Goal: Task Accomplishment & Management: Use online tool/utility

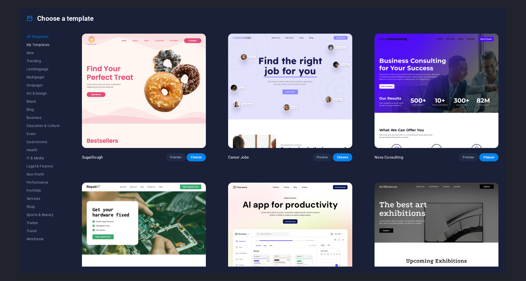
click at [41, 44] on span "My Templates" at bounding box center [43, 45] width 33 height 4
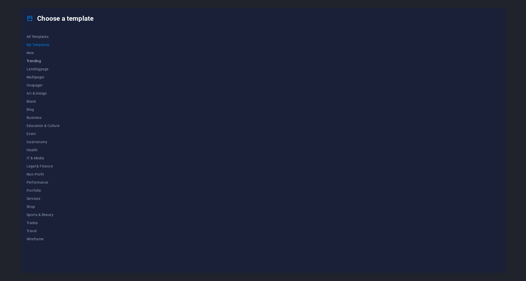
click at [37, 60] on span "Trending" at bounding box center [43, 61] width 33 height 4
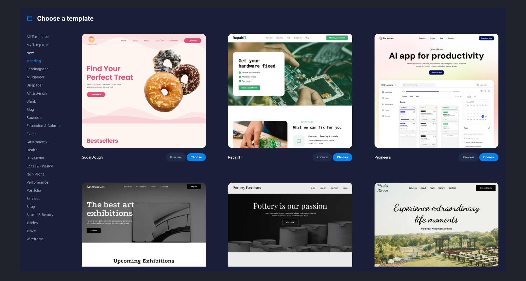
click at [34, 53] on span "New" at bounding box center [43, 53] width 33 height 4
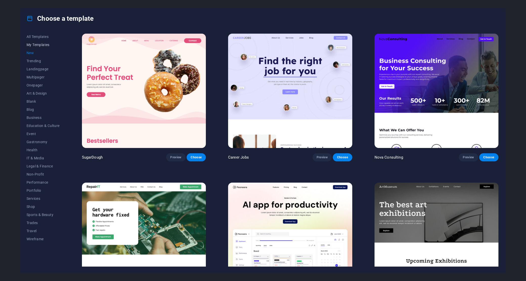
click at [39, 44] on span "My Templates" at bounding box center [43, 45] width 33 height 4
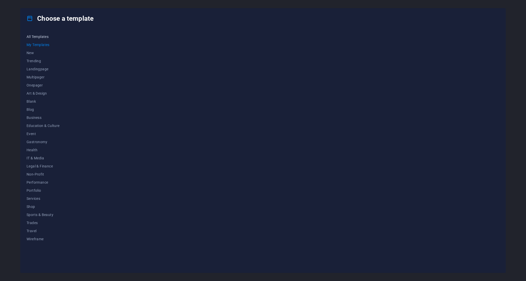
click at [40, 38] on span "All Templates" at bounding box center [43, 37] width 33 height 4
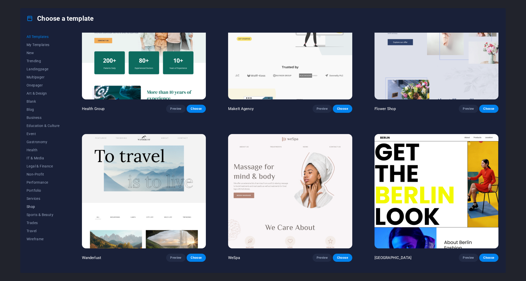
click at [32, 206] on span "Shop" at bounding box center [43, 207] width 33 height 4
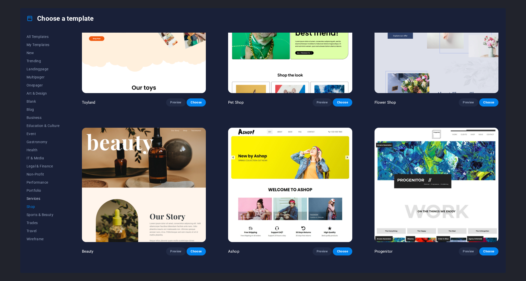
click at [38, 198] on span "Services" at bounding box center [43, 199] width 33 height 4
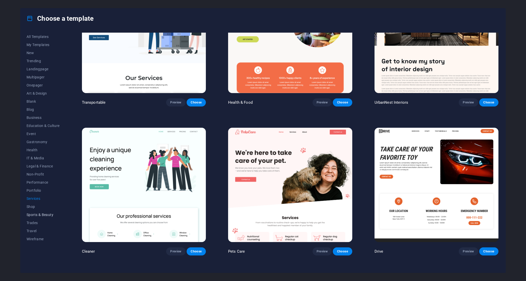
click at [41, 212] on button "Sports & Beauty" at bounding box center [43, 215] width 33 height 8
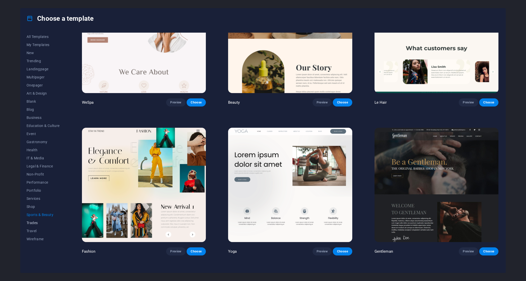
click at [35, 221] on span "Trades" at bounding box center [43, 223] width 33 height 4
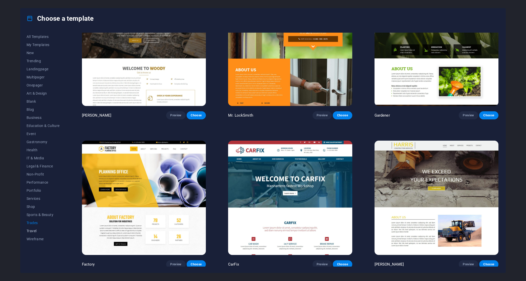
click at [34, 231] on span "Travel" at bounding box center [43, 231] width 33 height 4
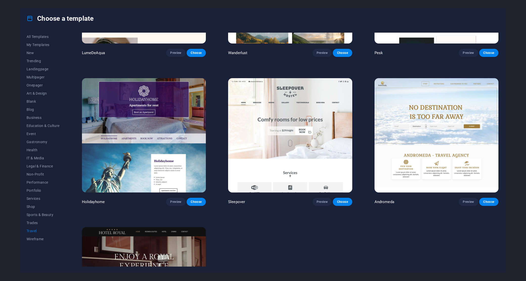
scroll to position [0, 0]
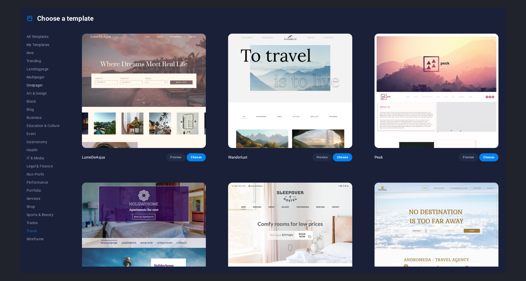
click at [39, 84] on span "Onepager" at bounding box center [43, 85] width 33 height 4
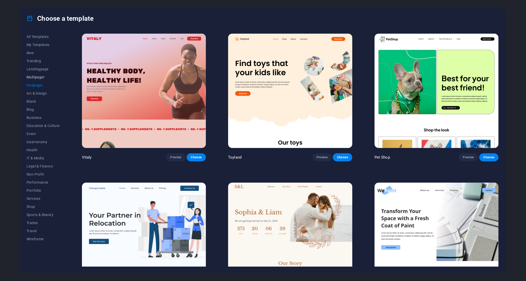
click at [38, 79] on span "Multipager" at bounding box center [43, 77] width 33 height 4
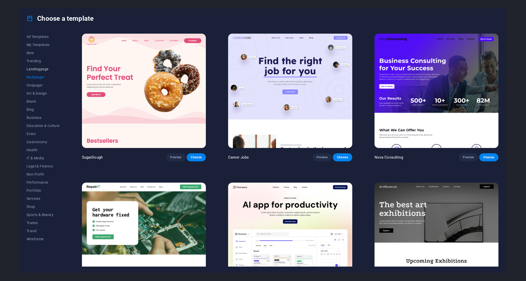
click at [38, 68] on span "Landingpage" at bounding box center [43, 69] width 33 height 4
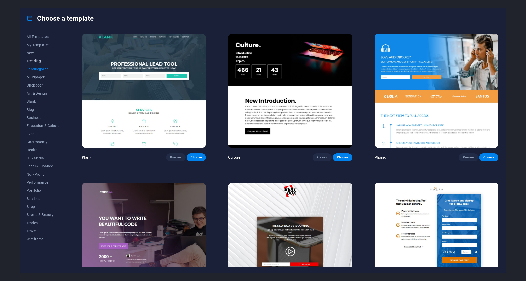
click at [36, 61] on span "Trending" at bounding box center [43, 61] width 33 height 4
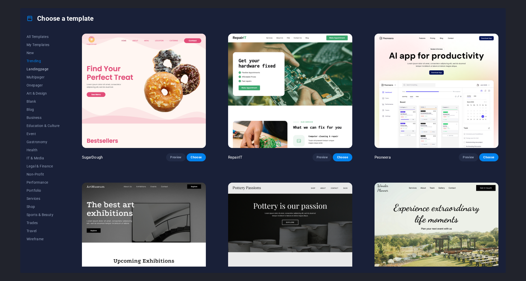
click at [38, 71] on span "Landingpage" at bounding box center [43, 69] width 33 height 4
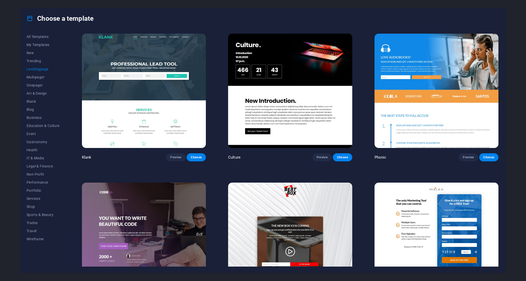
click at [151, 91] on img at bounding box center [144, 91] width 124 height 114
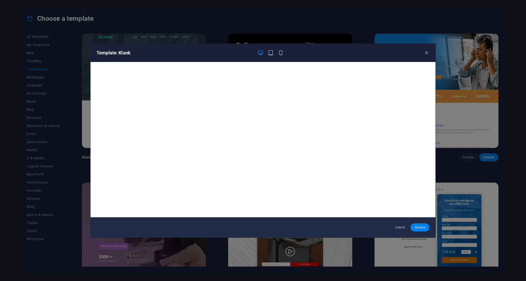
click at [419, 226] on span "Choose" at bounding box center [420, 227] width 11 height 4
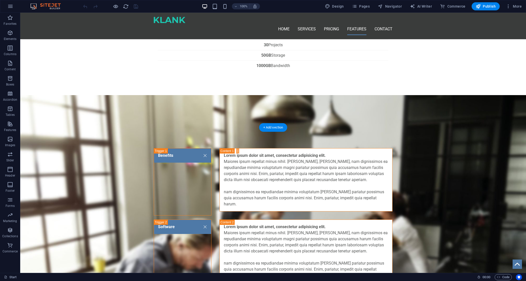
scroll to position [987, 0]
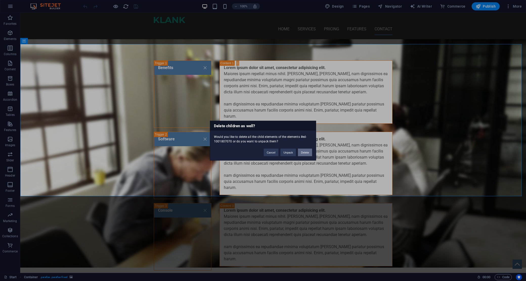
click at [307, 152] on button "Delete" at bounding box center [305, 152] width 14 height 8
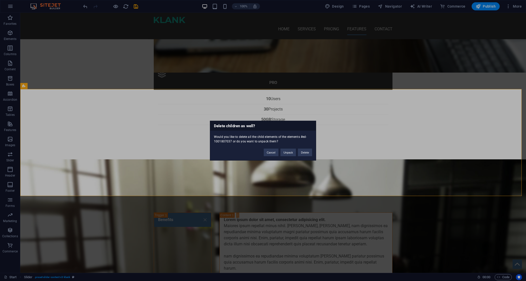
click at [306, 148] on div "Cancel Unpack Delete" at bounding box center [288, 149] width 56 height 13
drag, startPoint x: 306, startPoint y: 150, endPoint x: 267, endPoint y: 140, distance: 40.8
click at [306, 150] on button "Delete" at bounding box center [305, 152] width 14 height 8
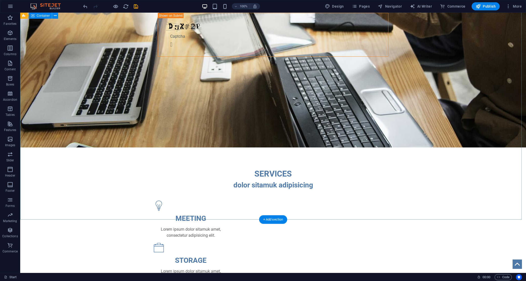
scroll to position [53, 0]
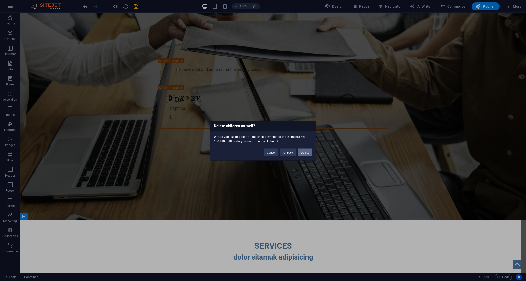
click at [305, 151] on button "Delete" at bounding box center [305, 152] width 14 height 8
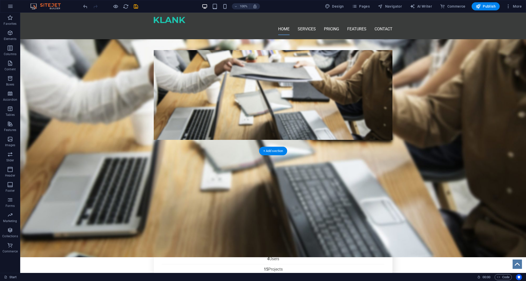
scroll to position [300, 0]
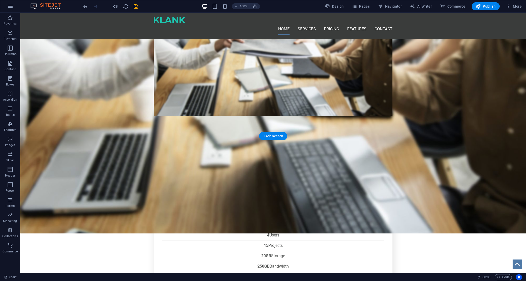
click at [108, 93] on figure at bounding box center [273, 103] width 506 height 260
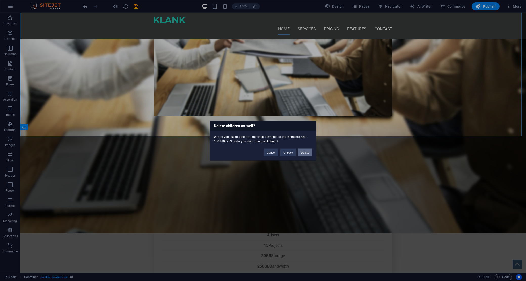
click at [307, 156] on button "Delete" at bounding box center [305, 152] width 14 height 8
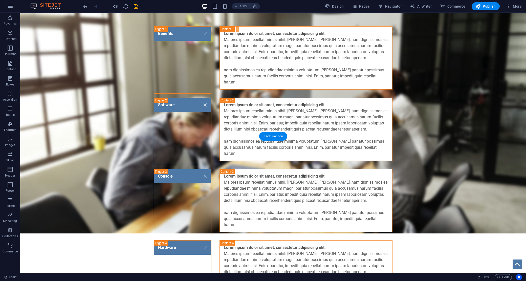
scroll to position [137, 0]
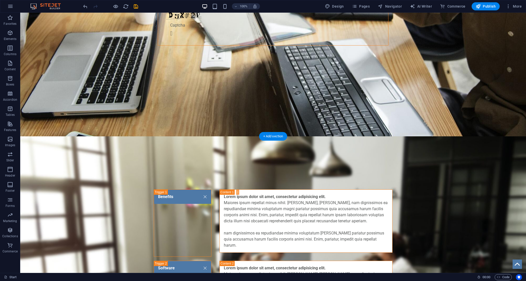
click at [106, 163] on figure at bounding box center [273, 266] width 506 height 260
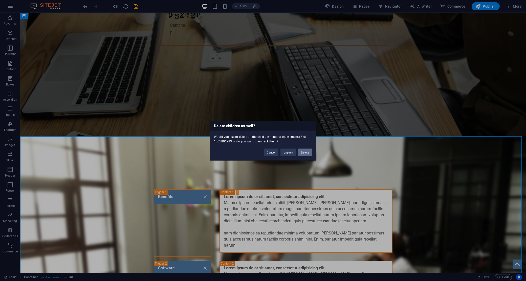
click at [307, 153] on button "Delete" at bounding box center [305, 152] width 14 height 8
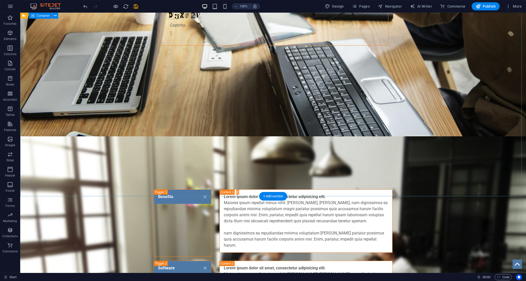
scroll to position [77, 0]
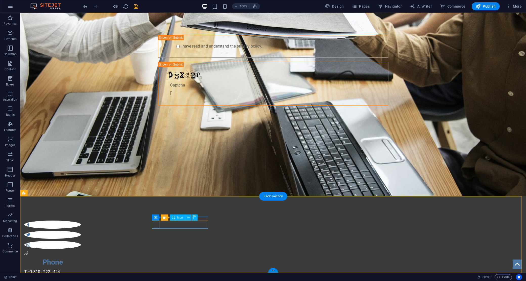
click at [81, 225] on div at bounding box center [52, 235] width 57 height 32
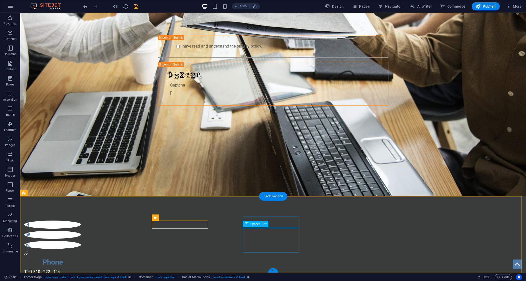
drag, startPoint x: 266, startPoint y: 228, endPoint x: 287, endPoint y: 241, distance: 24.3
click at [81, 268] on div at bounding box center [52, 268] width 57 height 1
click at [81, 269] on div "T: +1 310 - 222 - 444 F: [EMAIL_ADDRESS] Legal Notice | Privacy" at bounding box center [52, 281] width 57 height 24
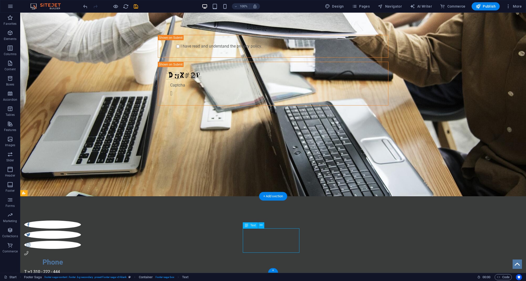
click at [81, 269] on div "T: +1 310 - 222 - 444 F: [EMAIL_ADDRESS] Legal Notice | Privacy" at bounding box center [52, 281] width 57 height 24
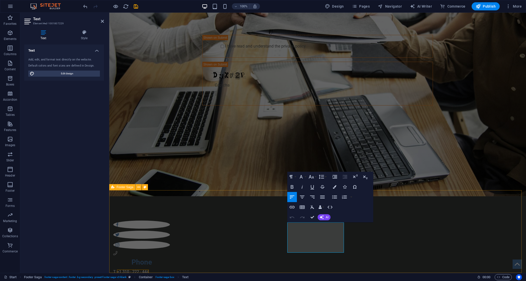
scroll to position [82, 0]
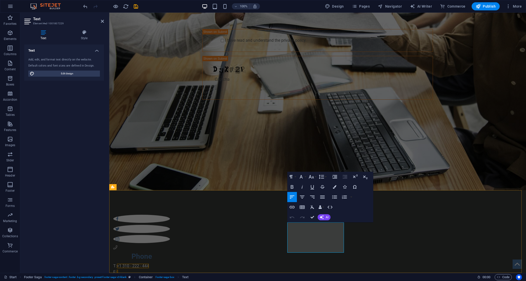
click at [170, 269] on p "F:" at bounding box center [141, 272] width 57 height 6
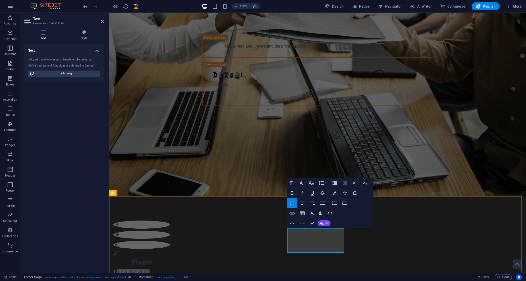
drag, startPoint x: 326, startPoint y: 231, endPoint x: 292, endPoint y: 230, distance: 33.4
click at [170, 269] on p "T: +1 310 - 222 - 444" at bounding box center [141, 272] width 57 height 6
click at [170, 275] on p "[EMAIL_ADDRESS]" at bounding box center [141, 278] width 57 height 6
click at [147, 275] on link "[EMAIL_ADDRESS]" at bounding box center [129, 277] width 33 height 5
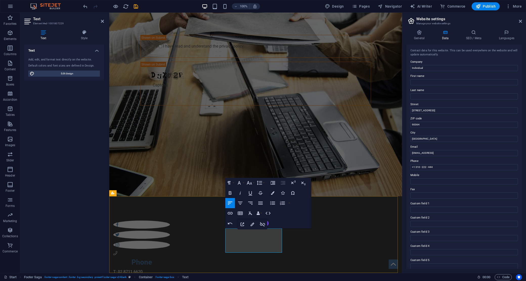
click at [147, 275] on link "[EMAIL_ADDRESS]" at bounding box center [129, 277] width 33 height 5
click at [170, 275] on p "[EMAIL_ADDRESS]" at bounding box center [141, 278] width 57 height 6
drag, startPoint x: 262, startPoint y: 244, endPoint x: 217, endPoint y: 236, distance: 46.4
click at [217, 236] on div "Phone T: [PHONE_NUMBER] [EMAIL_ADDRESS] Legal Notice | Privacy Contact Service …" at bounding box center [255, 273] width 293 height 155
click at [170, 275] on p "W: [DOMAIN_NAME]" at bounding box center [141, 278] width 57 height 6
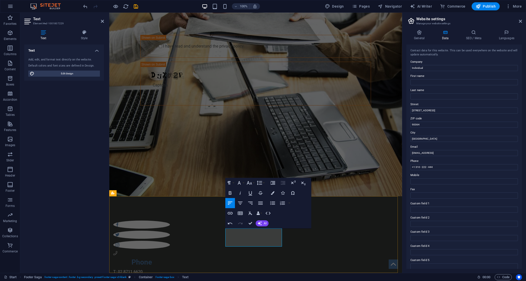
click at [170, 275] on p "W: [DOMAIN_NAME]" at bounding box center [141, 278] width 57 height 6
click at [284, 238] on div "Phone T: [PHONE_NUMBER] W: https:// [DOMAIN_NAME] Legal Notice | Privacy Contac…" at bounding box center [255, 273] width 293 height 155
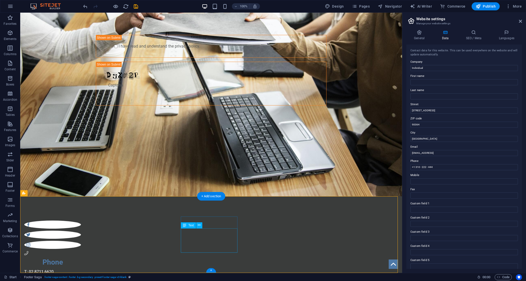
click at [81, 269] on div "T: 02 8711 6620 W: https:// [DOMAIN_NAME] Legal Notice | Privacy" at bounding box center [52, 278] width 57 height 18
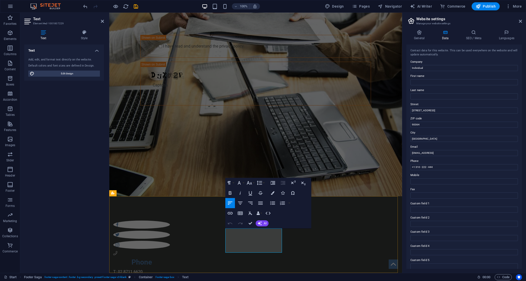
click at [170, 275] on p "W: https:// [DOMAIN_NAME]" at bounding box center [141, 278] width 57 height 6
drag, startPoint x: 235, startPoint y: 244, endPoint x: 231, endPoint y: 238, distance: 7.2
click at [170, 275] on p "W: https:// [DOMAIN_NAME]" at bounding box center [141, 278] width 57 height 6
click at [170, 281] on p "Legal Notice | Privacy" at bounding box center [141, 284] width 57 height 6
drag, startPoint x: 268, startPoint y: 244, endPoint x: 216, endPoint y: 240, distance: 51.7
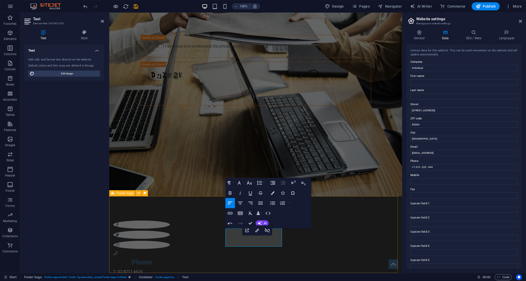
click at [216, 240] on div "Phone T: [PHONE_NUMBER] W: [DOMAIN_NAME] Legal Notice | Privacy Contact Service…" at bounding box center [255, 273] width 293 height 155
click at [170, 281] on p "Legal Notice | Privacy" at bounding box center [141, 284] width 57 height 6
drag, startPoint x: 269, startPoint y: 244, endPoint x: 238, endPoint y: 247, distance: 31.2
click at [219, 244] on div "Phone T: [PHONE_NUMBER] W: [DOMAIN_NAME] Legal Notice | Privacy Contact Service…" at bounding box center [255, 273] width 293 height 155
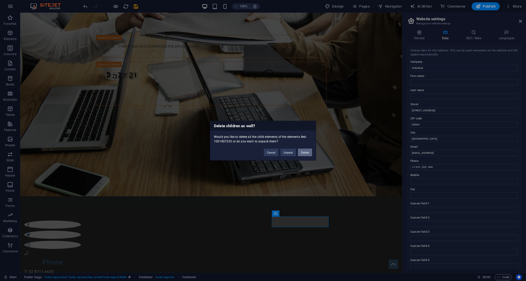
drag, startPoint x: 305, startPoint y: 149, endPoint x: 284, endPoint y: 142, distance: 22.3
click at [305, 149] on button "Delete" at bounding box center [305, 152] width 14 height 8
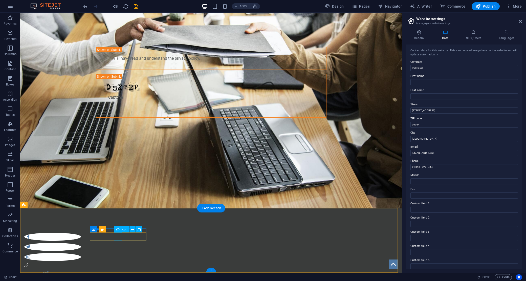
click at [81, 253] on figure at bounding box center [52, 257] width 57 height 8
click at [81, 238] on div at bounding box center [52, 247] width 57 height 32
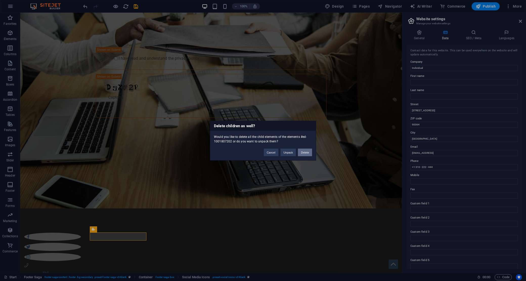
click at [301, 149] on button "Delete" at bounding box center [305, 152] width 14 height 8
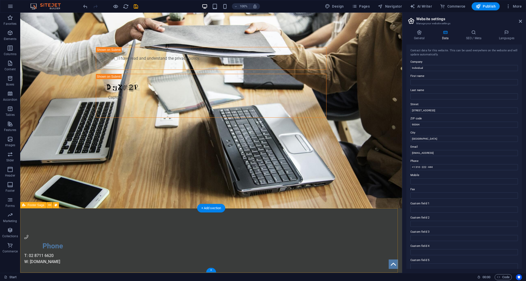
click at [261, 240] on div "Phone T: [PHONE_NUMBER] W: [DOMAIN_NAME]" at bounding box center [211, 248] width 382 height 80
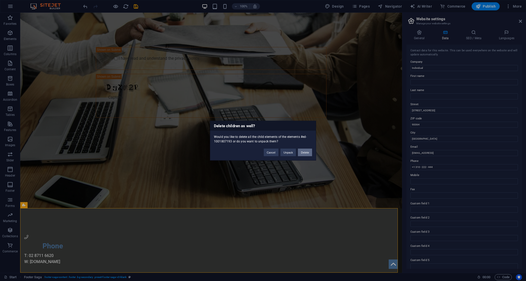
click at [302, 150] on button "Delete" at bounding box center [305, 152] width 14 height 8
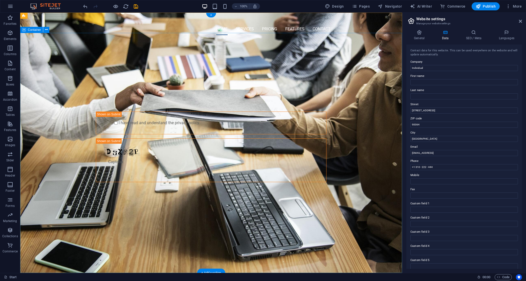
click at [259, 206] on div "PROFESSIONAL LEAD TOOL GET STARTED WITH YOUR 10-DAY FREE TRIAL. REGISTER NOW! S…" at bounding box center [211, 122] width 382 height 167
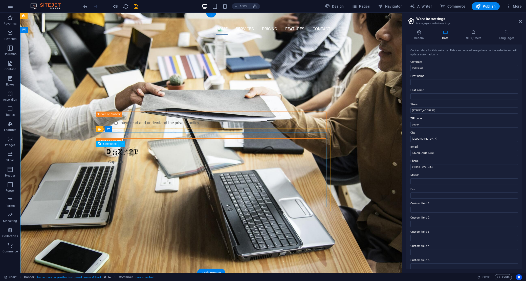
click at [209, 134] on div "I have read and understand the privacy policy." at bounding box center [211, 123] width 231 height 23
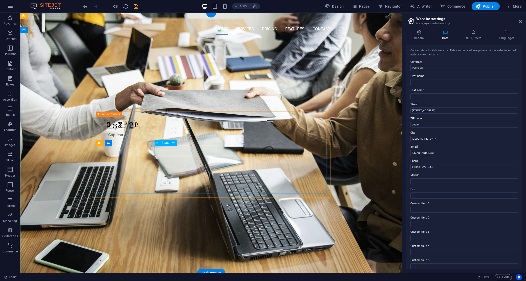
click at [171, 108] on div at bounding box center [182, 102] width 55 height 11
click at [92, 159] on div "Submit Nicht lesbar? Neu generieren" at bounding box center [211, 126] width 239 height 67
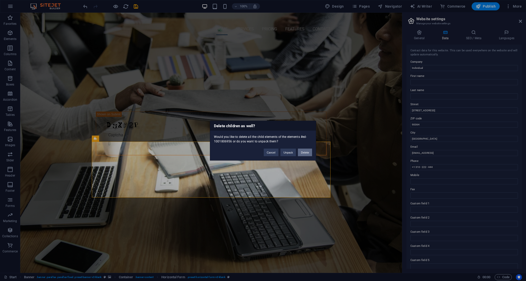
click at [300, 153] on button "Delete" at bounding box center [305, 152] width 14 height 8
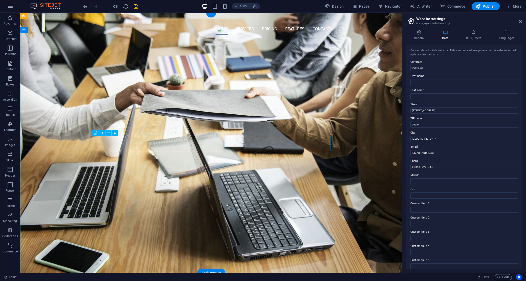
click at [223, 75] on div "PROFESSIONAL LEAD TOOL" at bounding box center [211, 66] width 239 height 15
click at [229, 70] on div "GET STARTED WITH YOUR 10-DAY FREE TRIAL. REGISTER NOW!" at bounding box center [211, 64] width 239 height 11
click at [246, 23] on nav "Home Services Pricing Features Contact" at bounding box center [211, 29] width 239 height 12
click at [117, 18] on div "Logo" at bounding box center [105, 16] width 27 height 6
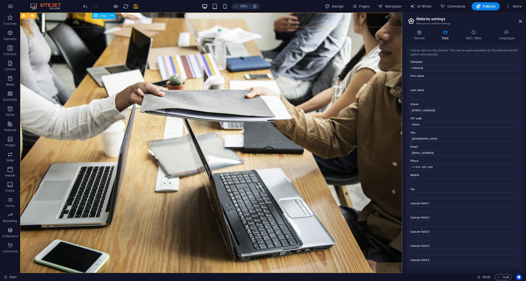
click at [107, 17] on div "Logo" at bounding box center [100, 16] width 17 height 6
click at [109, 20] on div at bounding box center [211, 20] width 239 height 6
click at [20, 20] on div "Menu" at bounding box center [211, 20] width 382 height 14
select select "px"
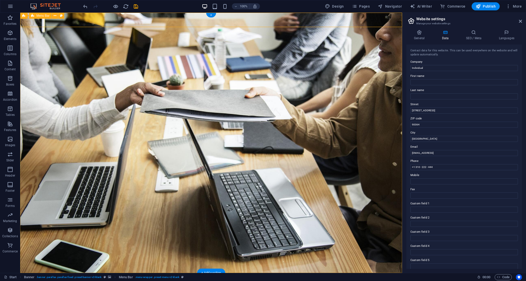
click at [153, 20] on div "Menu" at bounding box center [211, 20] width 382 height 14
click at [117, 21] on div at bounding box center [211, 20] width 239 height 6
select select "px"
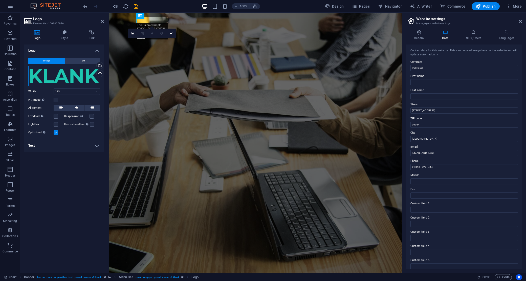
click at [59, 77] on div "Drag files here, click to choose files or select files from Files or our free s…" at bounding box center [64, 76] width 72 height 20
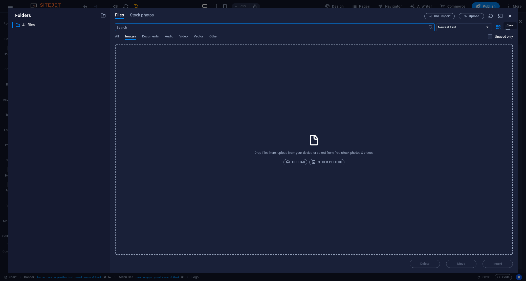
click at [509, 15] on icon "button" at bounding box center [510, 16] width 6 height 6
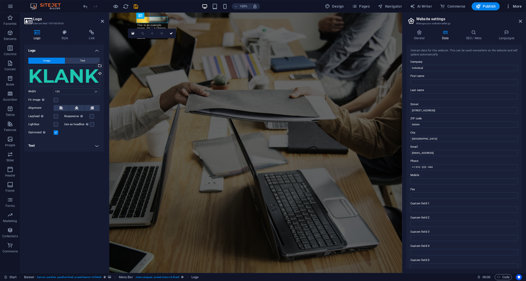
click at [513, 7] on span "More" at bounding box center [514, 6] width 16 height 5
click at [117, 226] on div at bounding box center [263, 140] width 526 height 281
click at [101, 19] on icon at bounding box center [102, 21] width 3 height 4
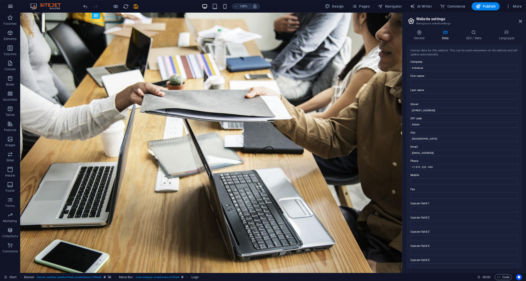
click at [14, 10] on button "button" at bounding box center [10, 6] width 12 height 12
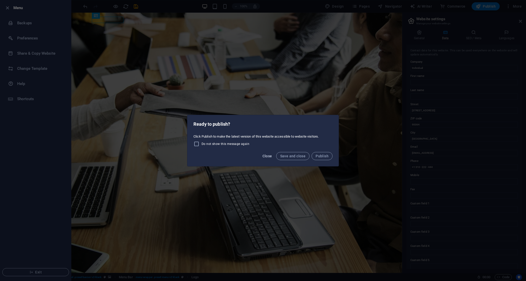
click at [263, 157] on span "Close" at bounding box center [268, 156] width 10 height 4
